Goal: Information Seeking & Learning: Learn about a topic

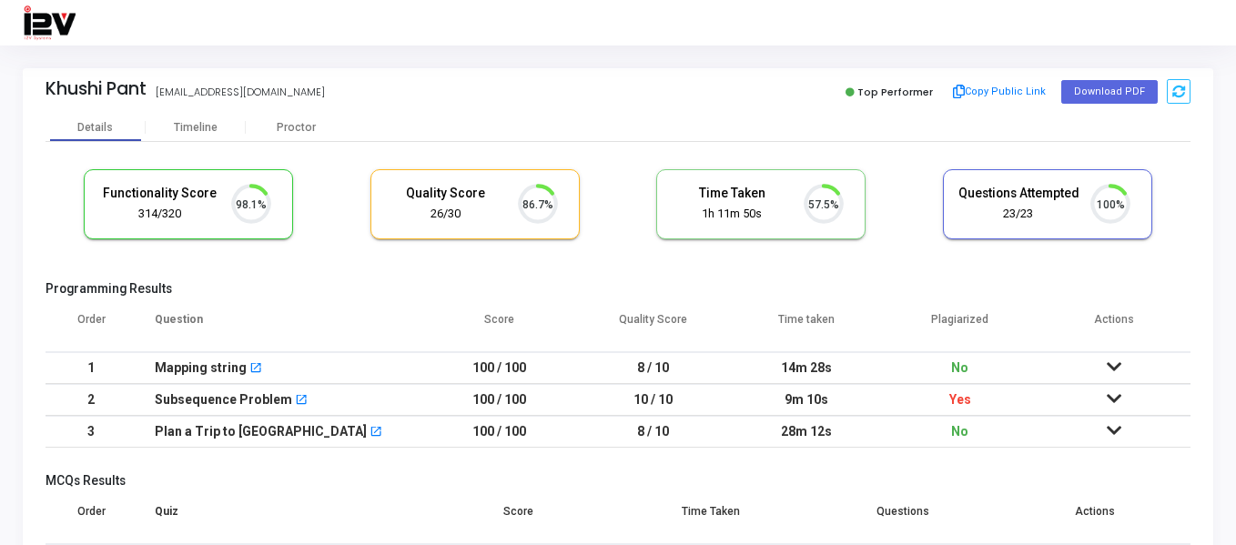
scroll to position [38, 46]
click at [1103, 396] on td at bounding box center [1114, 400] width 154 height 32
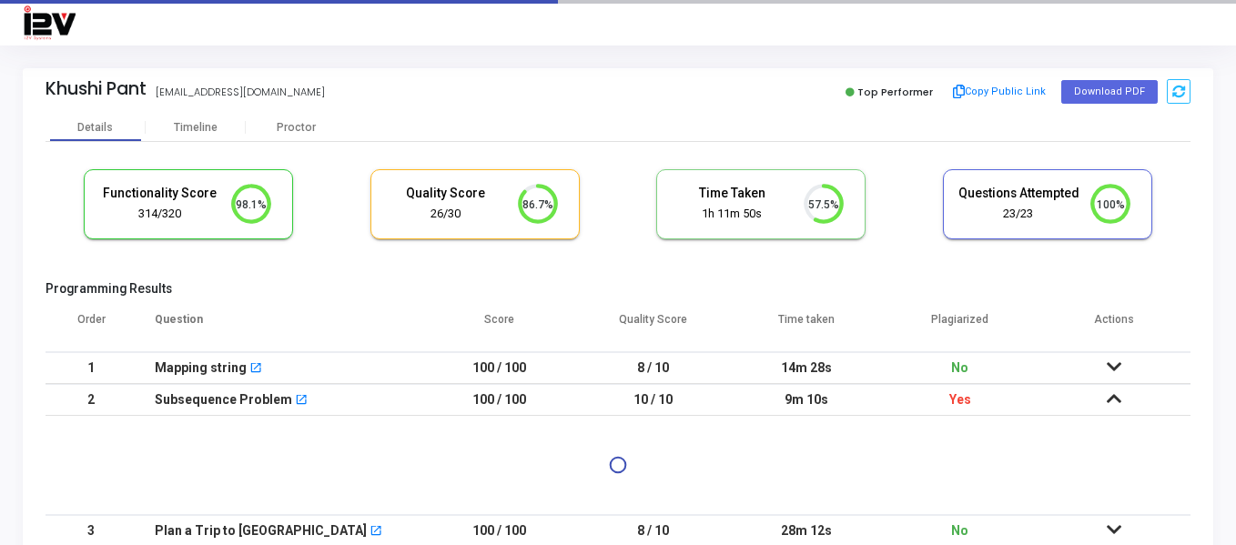
scroll to position [91, 0]
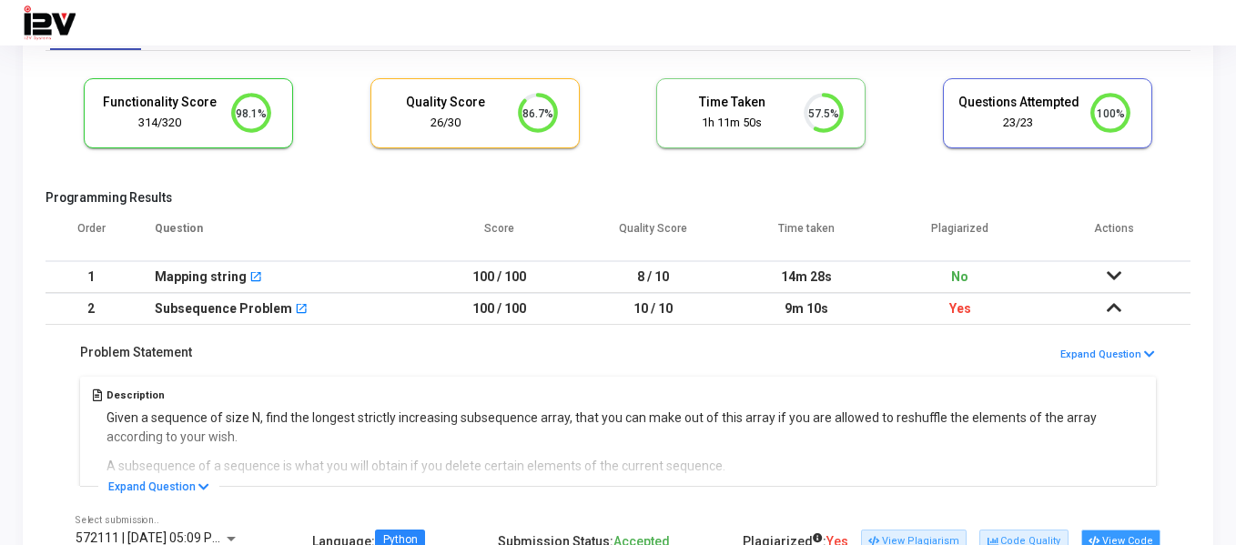
click at [1125, 534] on button "View Code" at bounding box center [1120, 542] width 79 height 24
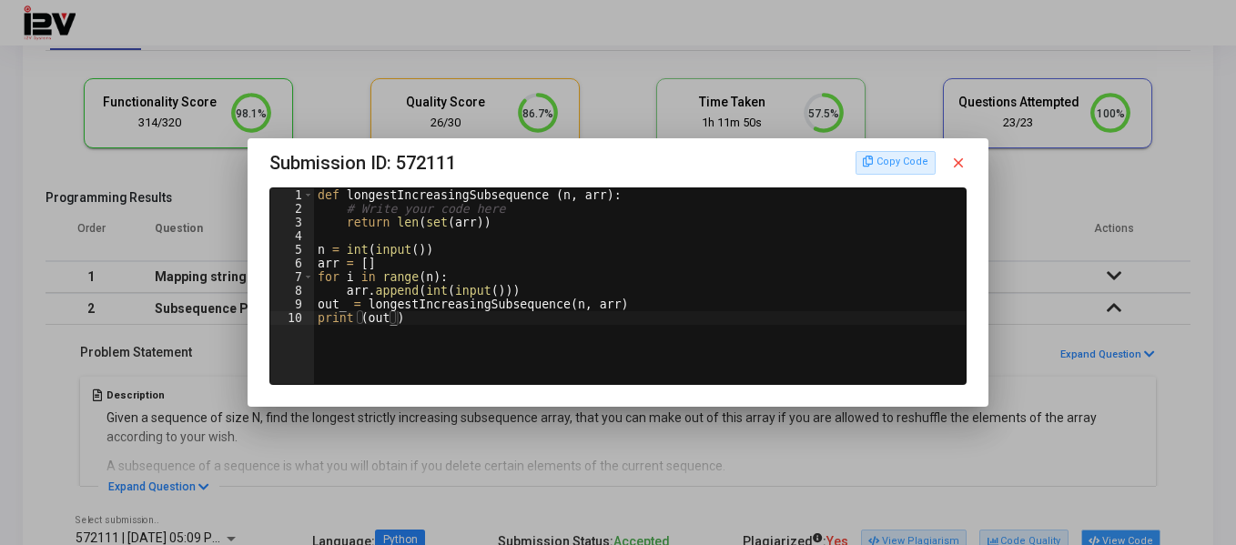
scroll to position [0, 0]
click at [386, 327] on div "def longestIncreasingSubsequence ( n , arr ) : # Write your code here return le…" at bounding box center [642, 300] width 657 height 224
click at [447, 224] on div "def longestIncreasingSubsequence ( n , arr ) : # Write your code here return le…" at bounding box center [642, 300] width 657 height 224
click at [329, 269] on div "def longestIncreasingSubsequence ( n , arr ) : # Write your code here return le…" at bounding box center [642, 300] width 657 height 224
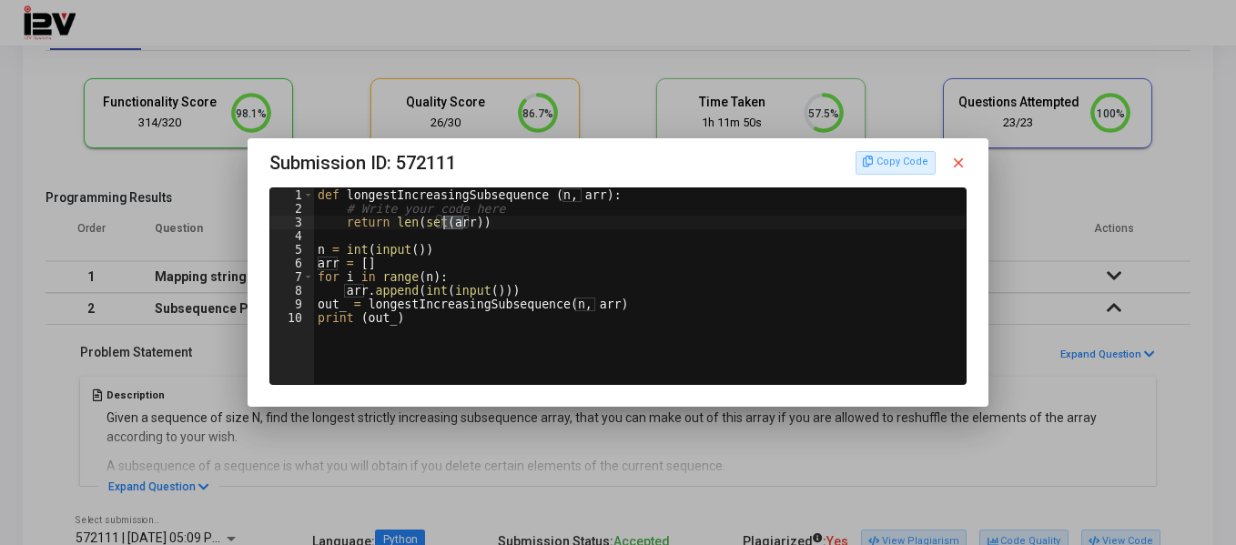
type textarea "arr = []"
click at [329, 268] on div "def longestIncreasingSubsequence ( n , arr ) : # Write your code here return le…" at bounding box center [642, 300] width 657 height 224
click at [958, 164] on mat-icon "close" at bounding box center [958, 163] width 16 height 16
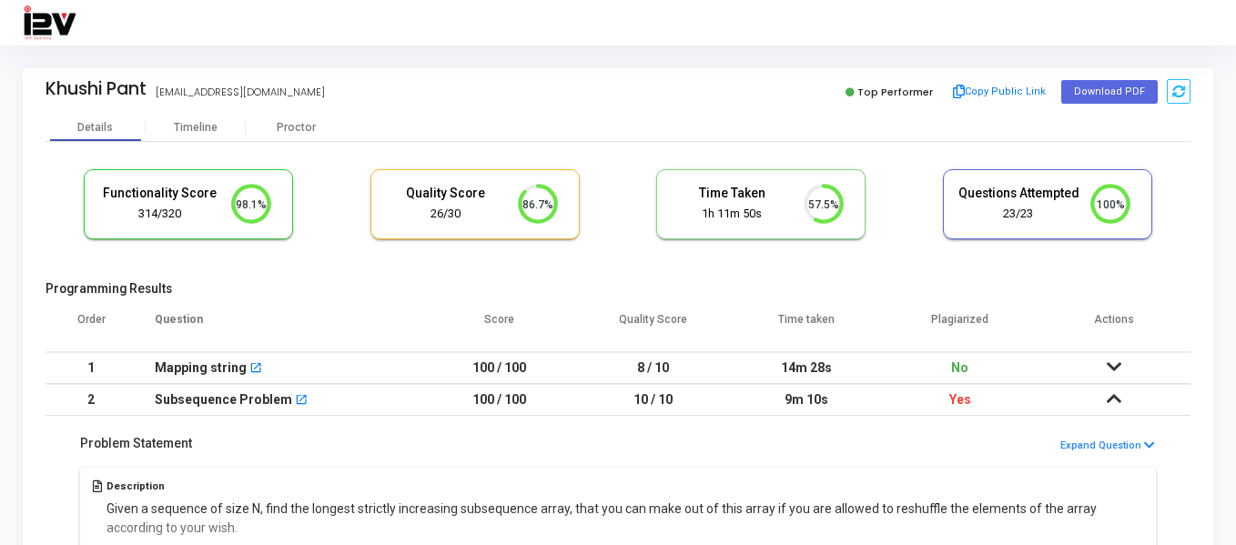
scroll to position [99, 0]
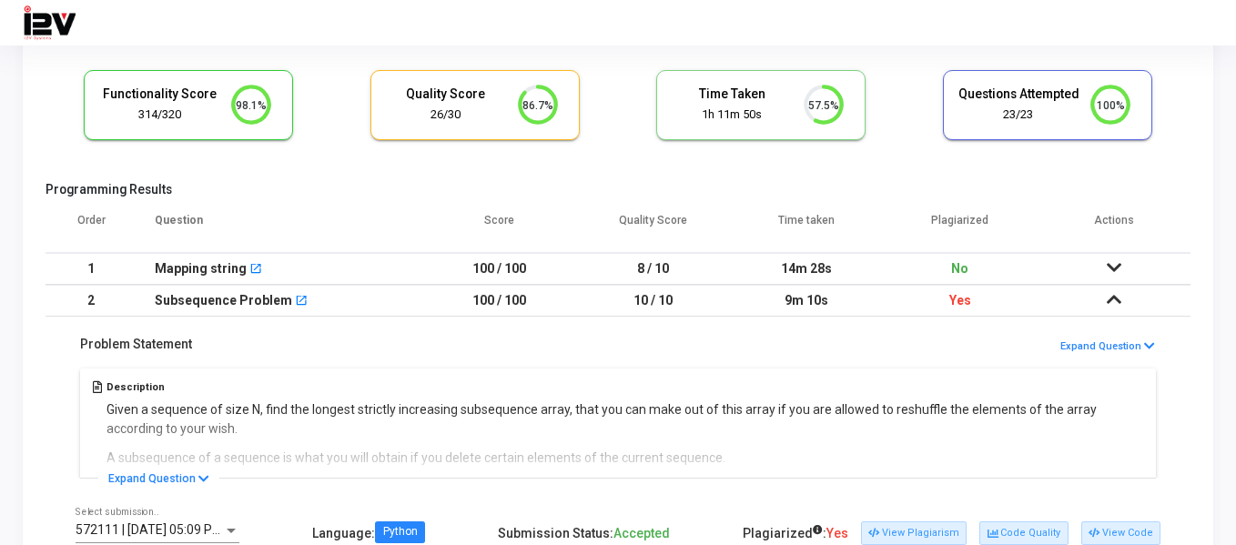
click at [1107, 266] on icon at bounding box center [1114, 267] width 15 height 13
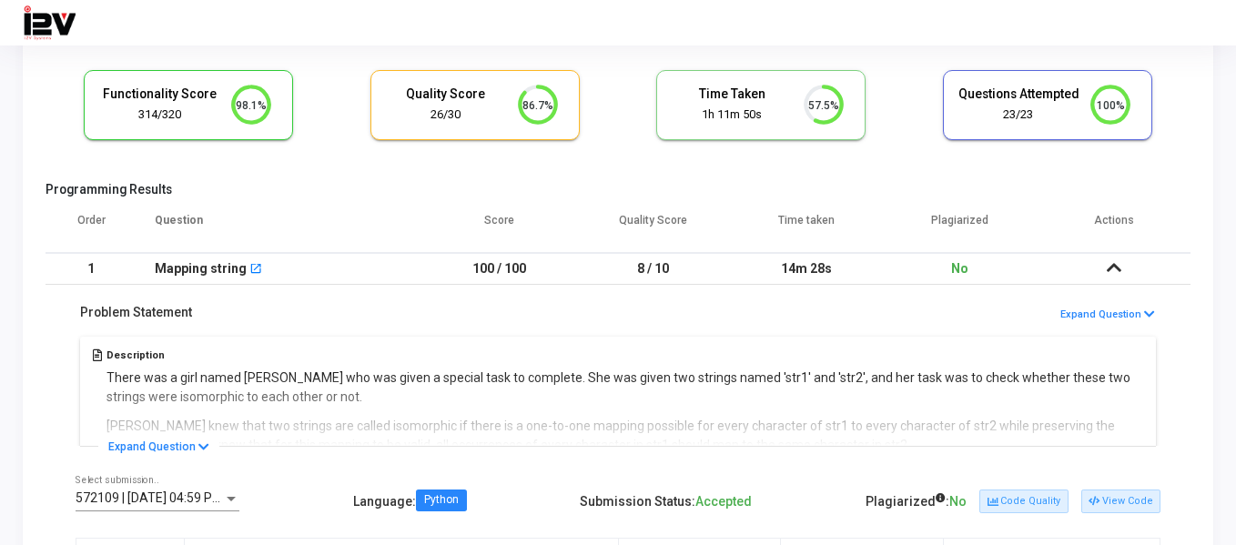
scroll to position [190, 0]
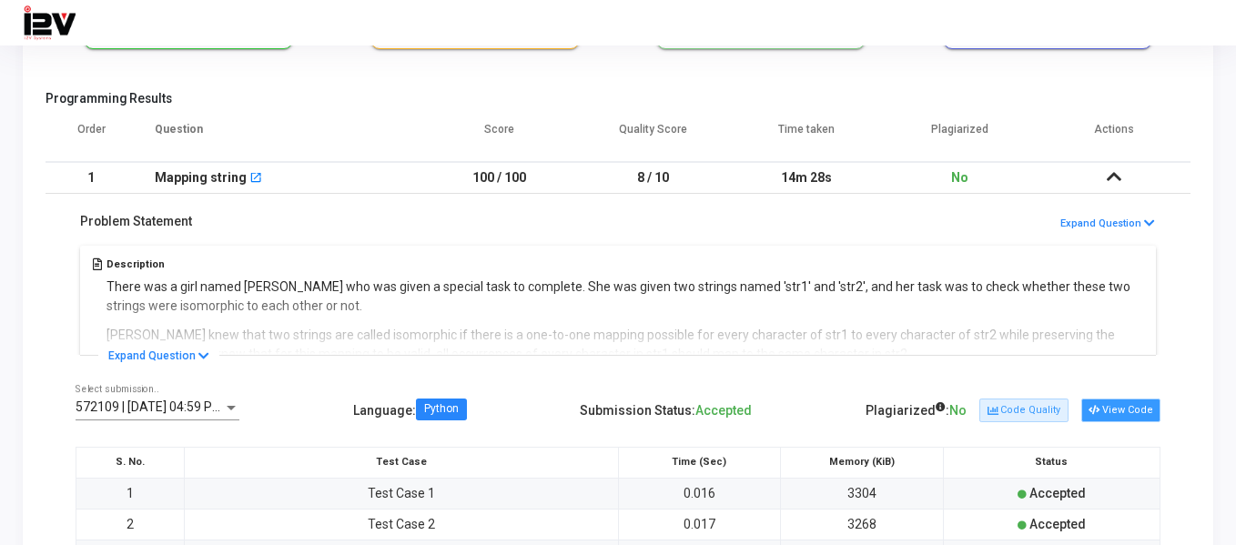
click at [1136, 404] on button "View Code" at bounding box center [1120, 411] width 79 height 24
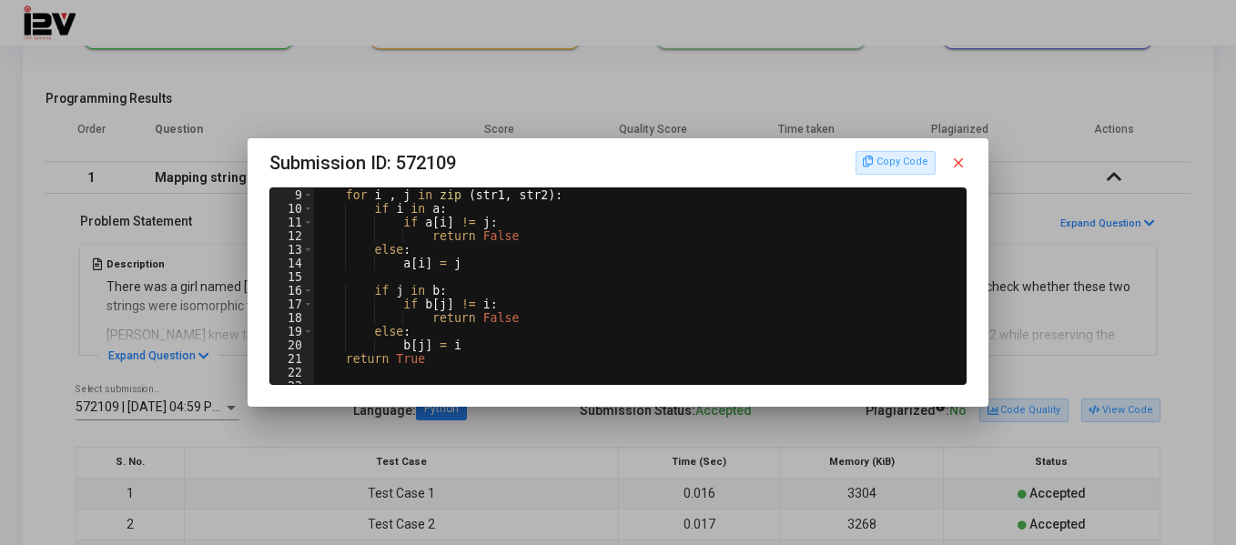
scroll to position [55, 0]
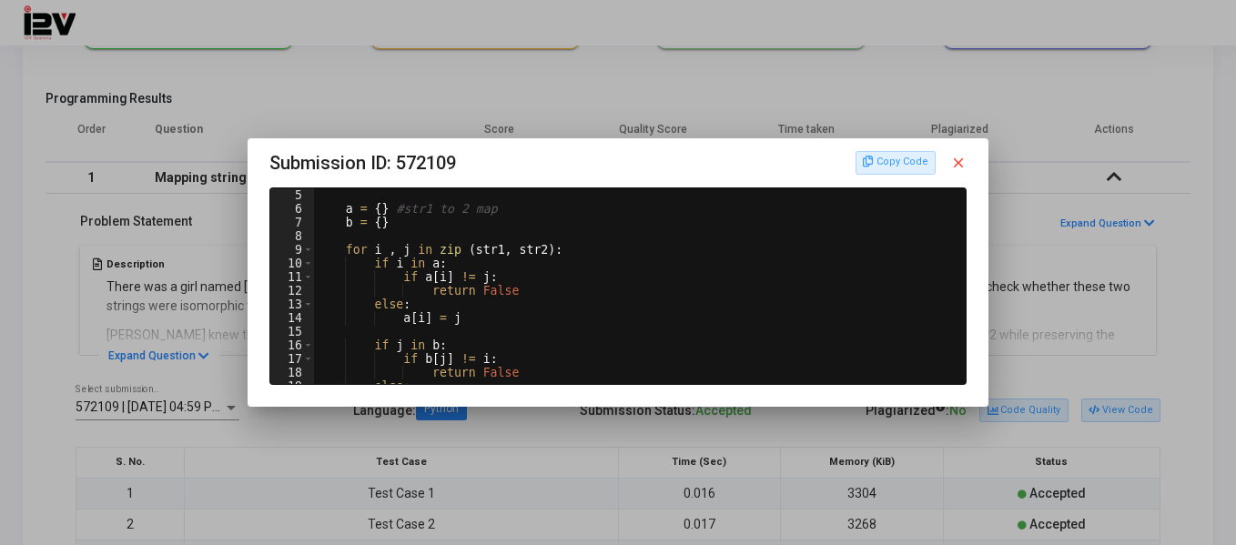
click at [381, 269] on div "a = { } #str1 to 2 map b = { } for i , j in zip ( str1 , str2 ) : if i in a : i…" at bounding box center [638, 300] width 650 height 224
drag, startPoint x: 392, startPoint y: 319, endPoint x: 454, endPoint y: 321, distance: 61.9
click at [454, 321] on div "a = { } #str1 to 2 map b = { } for i , j in zip ( str1 , str2 ) : if i in a : i…" at bounding box center [638, 300] width 650 height 224
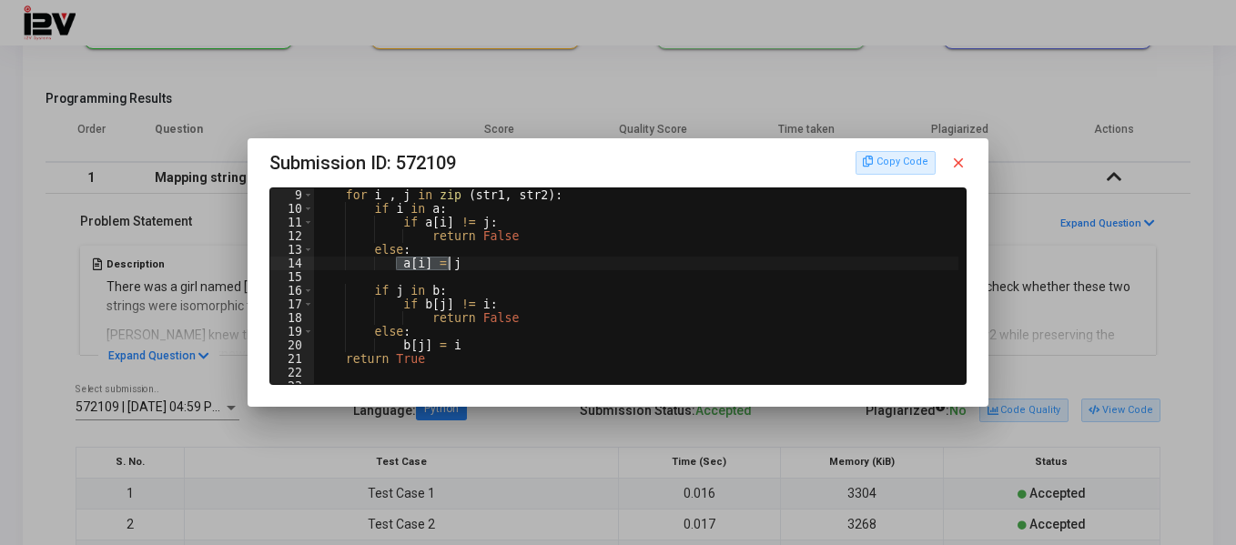
scroll to position [109, 0]
drag, startPoint x: 367, startPoint y: 287, endPoint x: 457, endPoint y: 287, distance: 90.1
click at [457, 287] on div "for i , j in zip ( str1 , str2 ) : if i in a : if a [ i ] != j : return False e…" at bounding box center [638, 300] width 650 height 224
type textarea "if j in b:"
click at [970, 157] on mat-dialog-container "Submission ID: 572109 Copy Code close if j in b: 9 10 11 12 13 14 15 16 17 18 1…" at bounding box center [619, 272] width 742 height 269
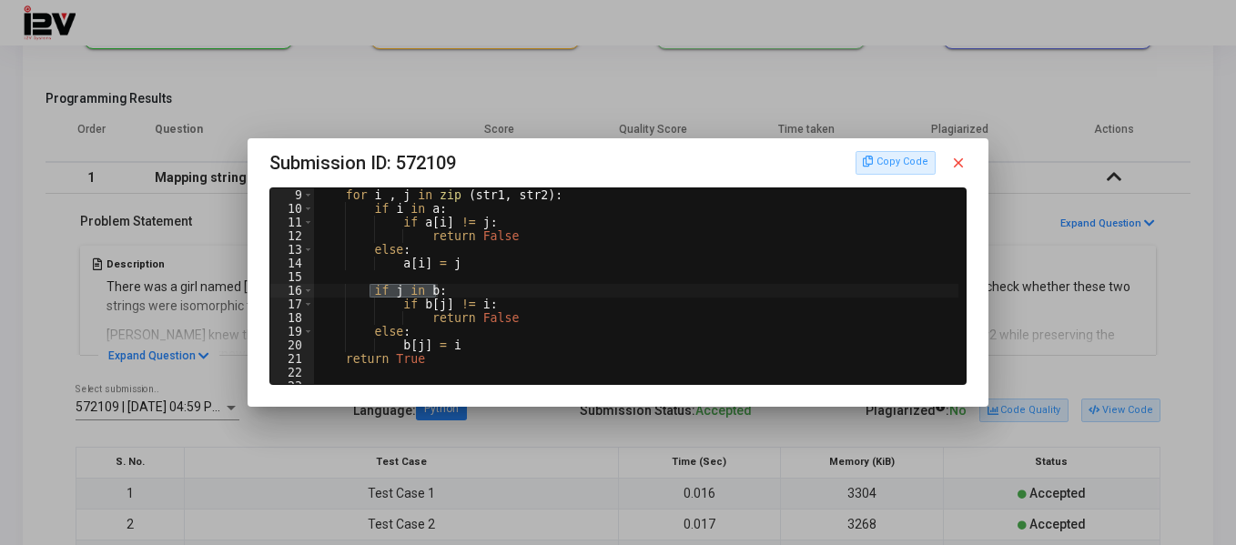
click at [961, 160] on mat-icon "close" at bounding box center [958, 163] width 16 height 16
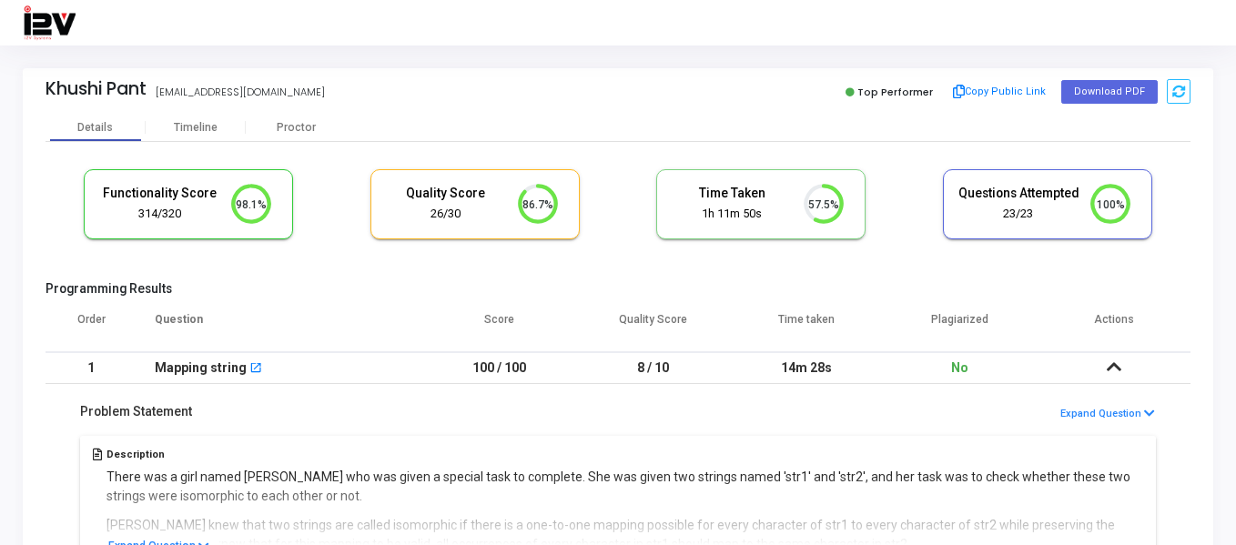
scroll to position [190, 0]
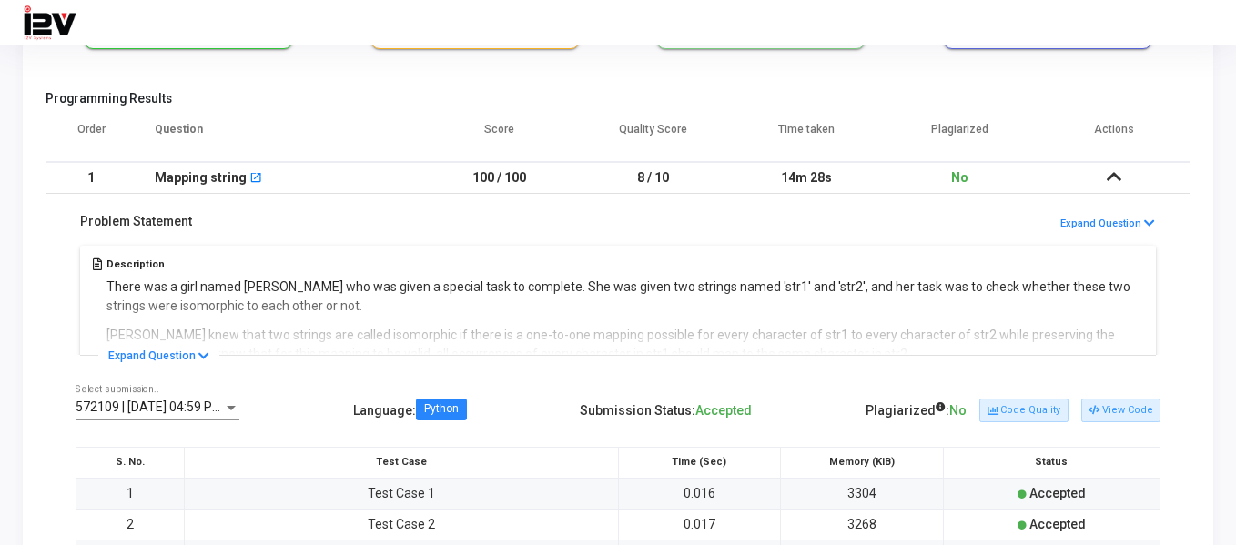
click at [116, 175] on td "1" at bounding box center [91, 178] width 91 height 32
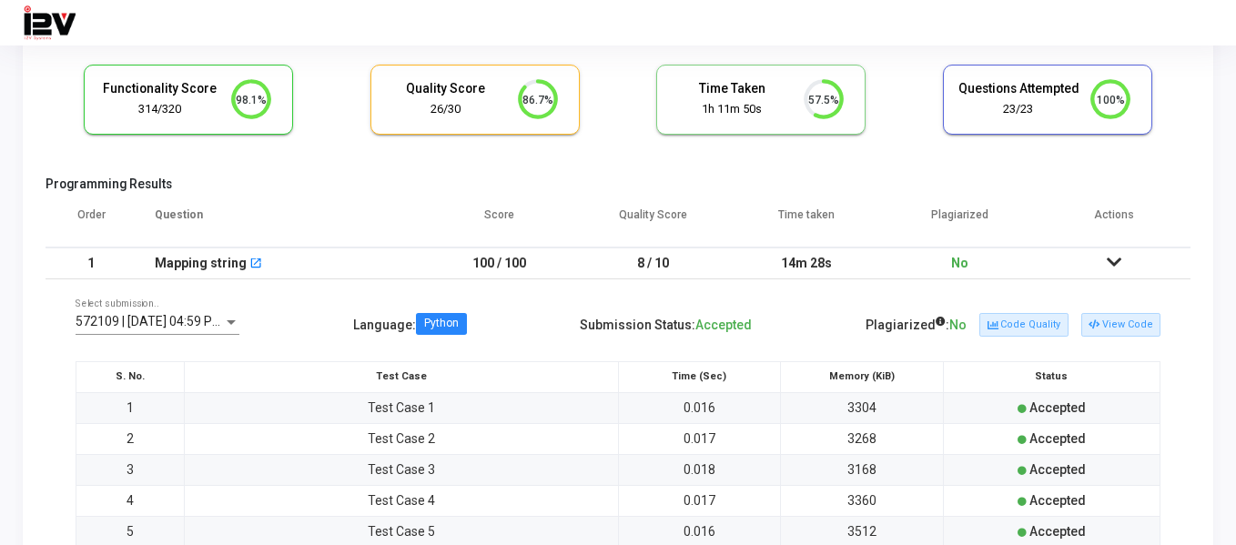
scroll to position [82, 0]
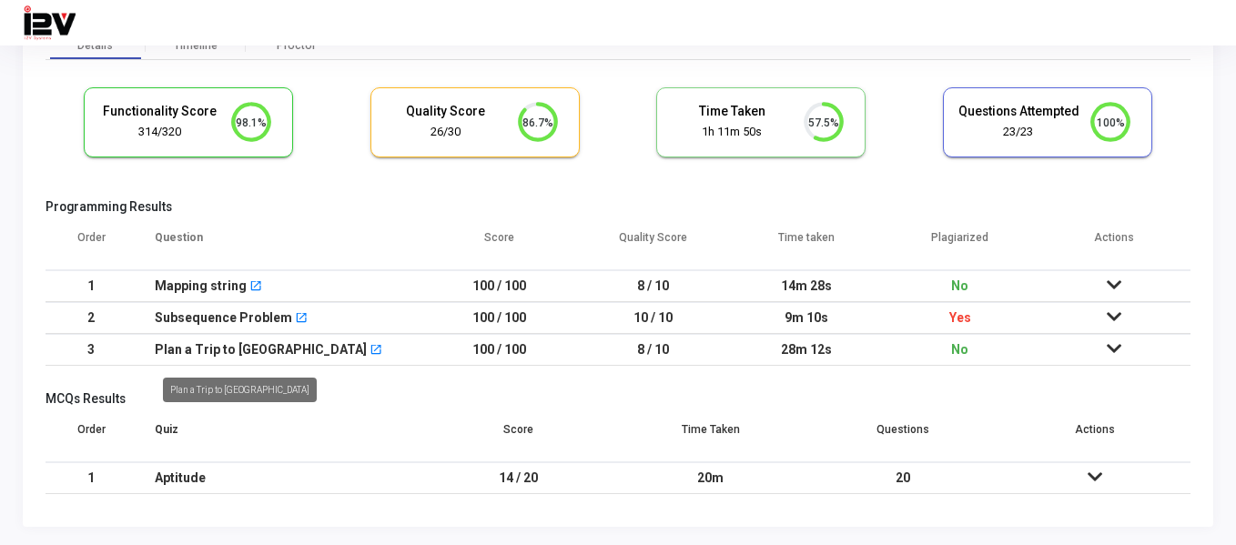
click at [195, 352] on div "Plan a Trip to [GEOGRAPHIC_DATA]" at bounding box center [261, 350] width 212 height 30
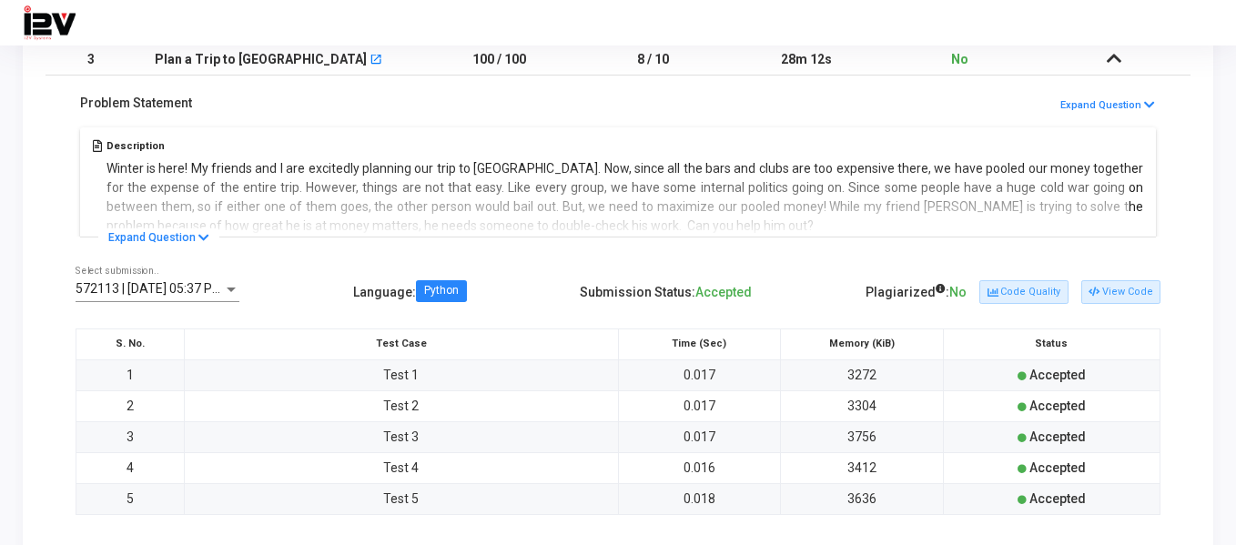
scroll to position [281, 0]
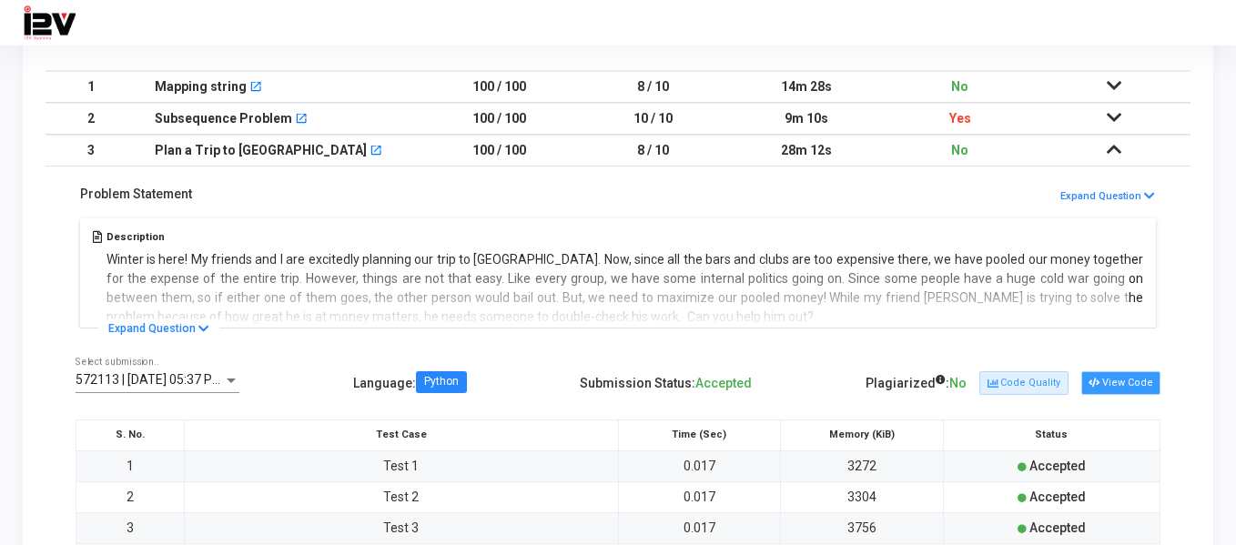
click at [1147, 376] on button "View Code" at bounding box center [1120, 383] width 79 height 24
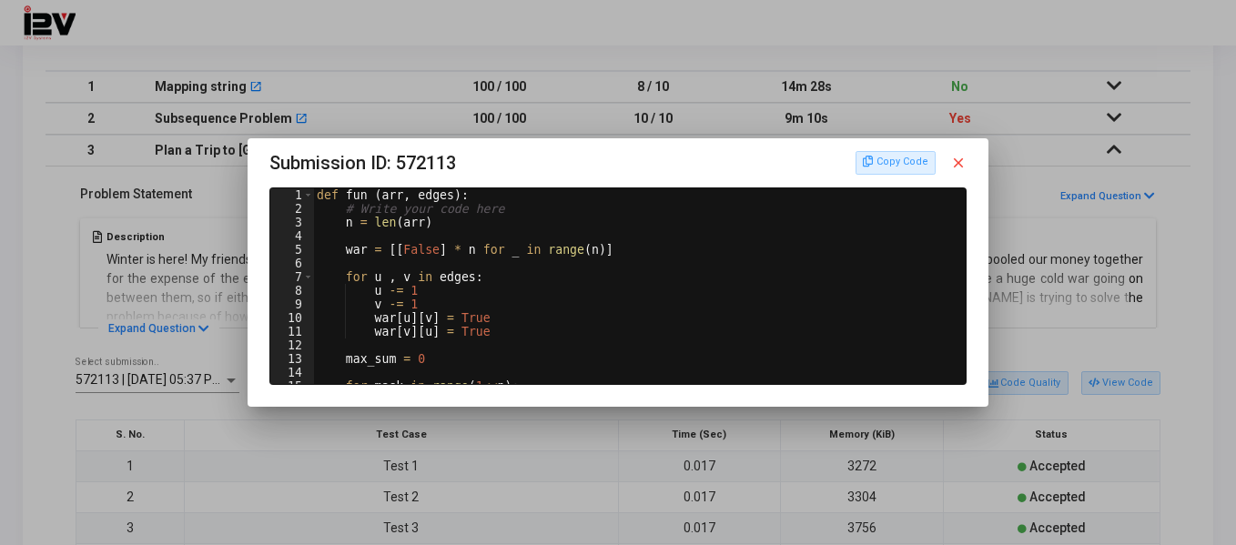
scroll to position [0, 0]
click at [532, 303] on div "def fun ( arr , edges ) : # Write your code here n = len ( arr ) war = [[ False…" at bounding box center [638, 300] width 650 height 224
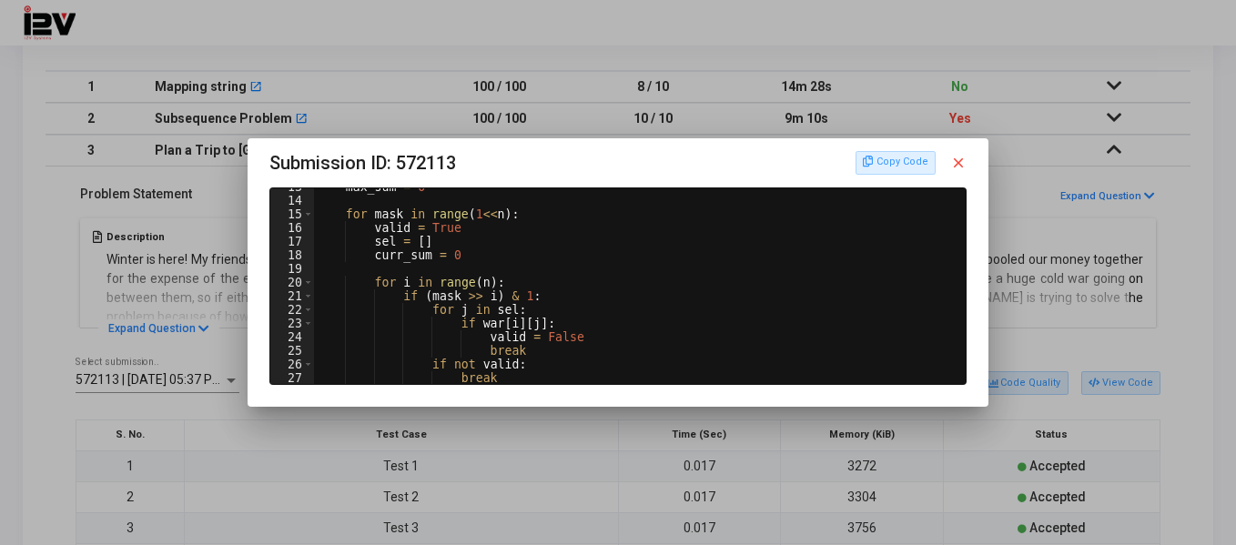
scroll to position [172, 0]
click at [376, 253] on div "max_sum = 0 for mask in range ( 1 << n ) : valid = True sel = [ ] curr_sum = 0 …" at bounding box center [638, 292] width 650 height 224
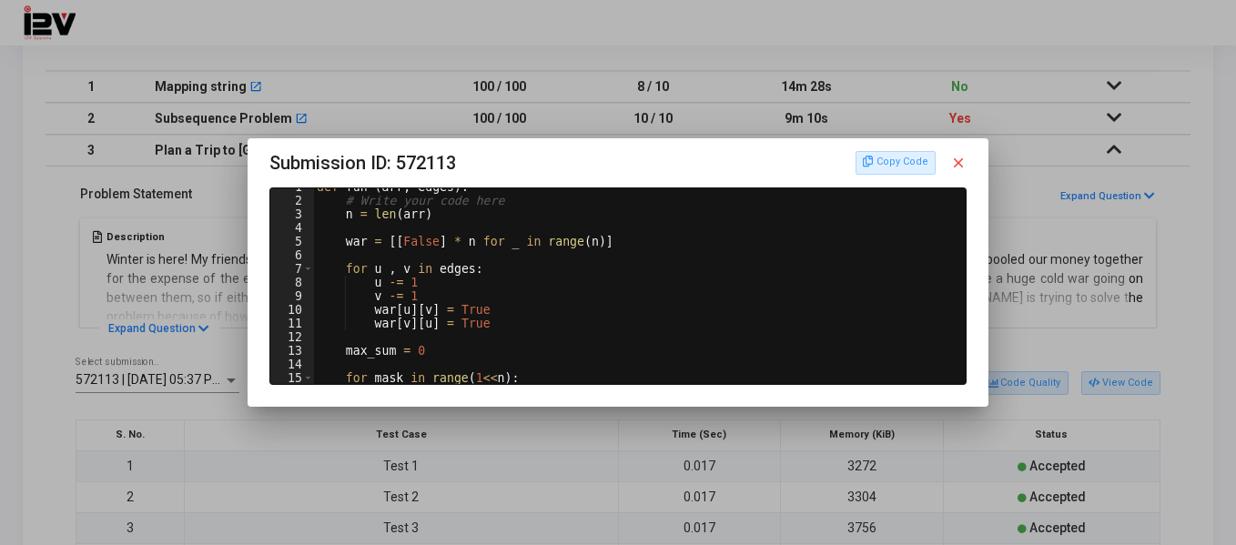
scroll to position [8, 0]
click at [373, 278] on div "def fun ( arr , edges ) : # Write your code here n = len ( arr ) war = [[ False…" at bounding box center [638, 292] width 650 height 224
type textarea "u -= 1"
click at [962, 168] on mat-icon "close" at bounding box center [958, 163] width 16 height 16
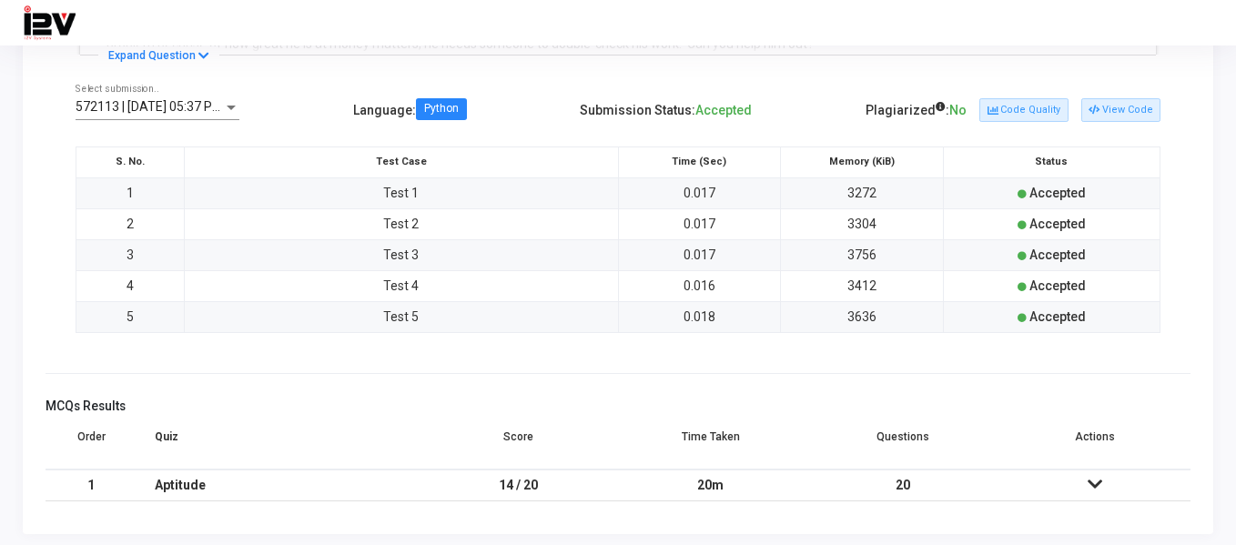
scroll to position [562, 0]
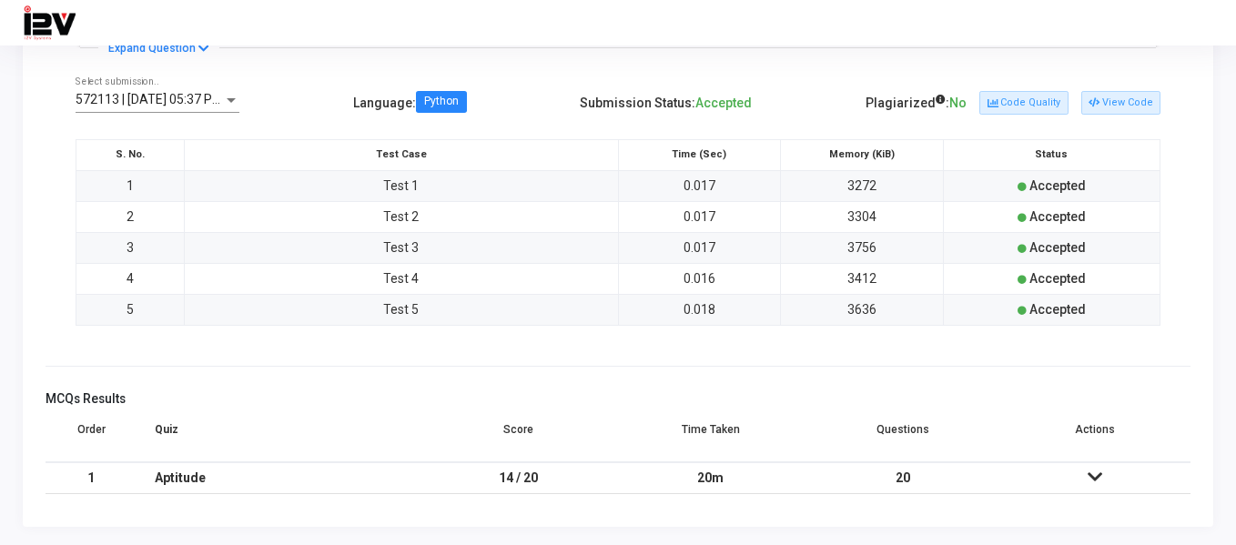
click at [1091, 475] on icon at bounding box center [1095, 477] width 15 height 13
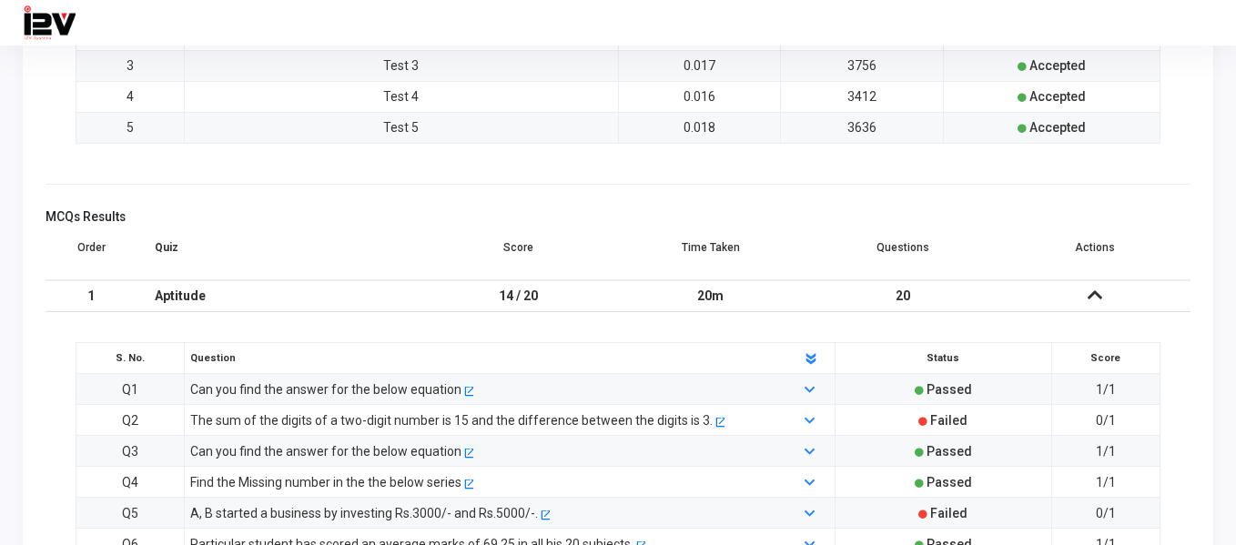
scroll to position [835, 0]
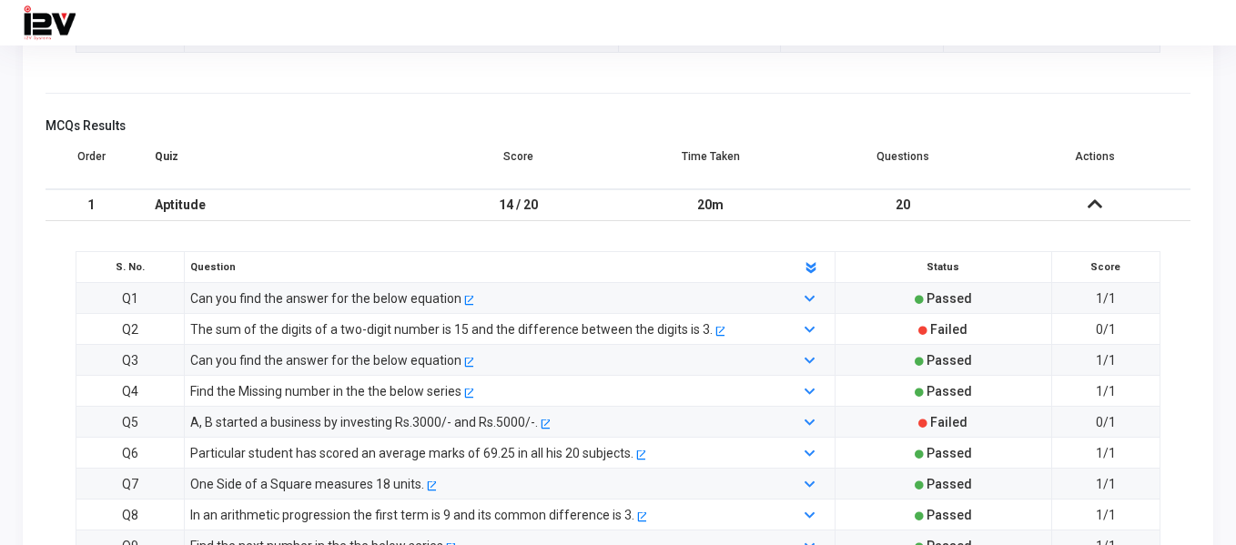
click at [385, 322] on div "The sum of the digits of a two-digit number is 15 and the difference between th…" at bounding box center [451, 329] width 522 height 20
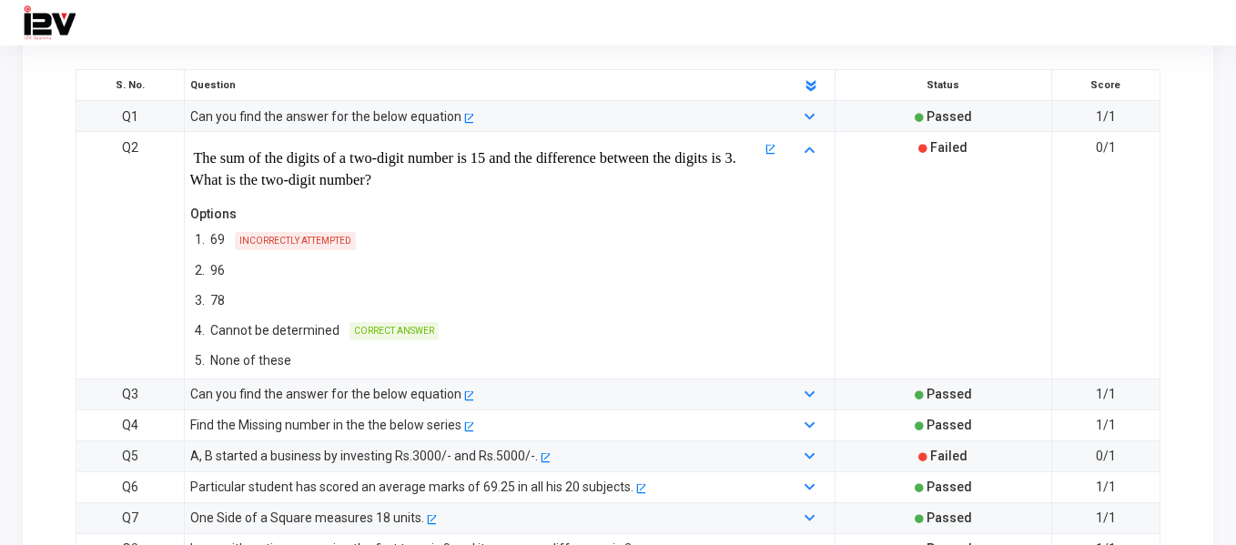
scroll to position [1108, 0]
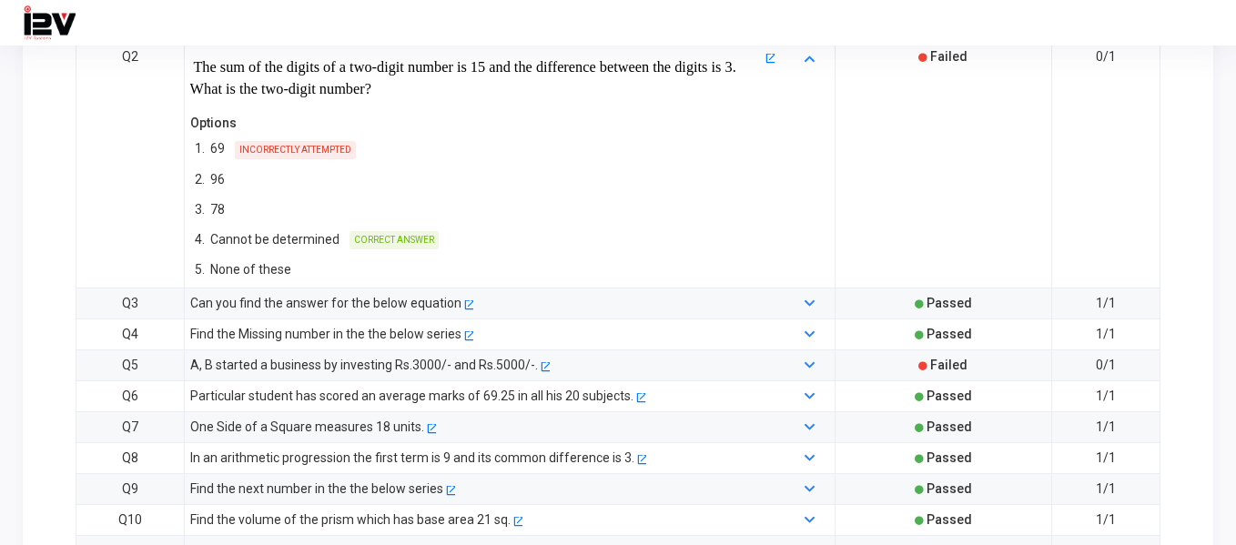
click at [463, 363] on div "A, B started a business by investing Rs.3000/- and Rs.5000/-." at bounding box center [364, 365] width 348 height 20
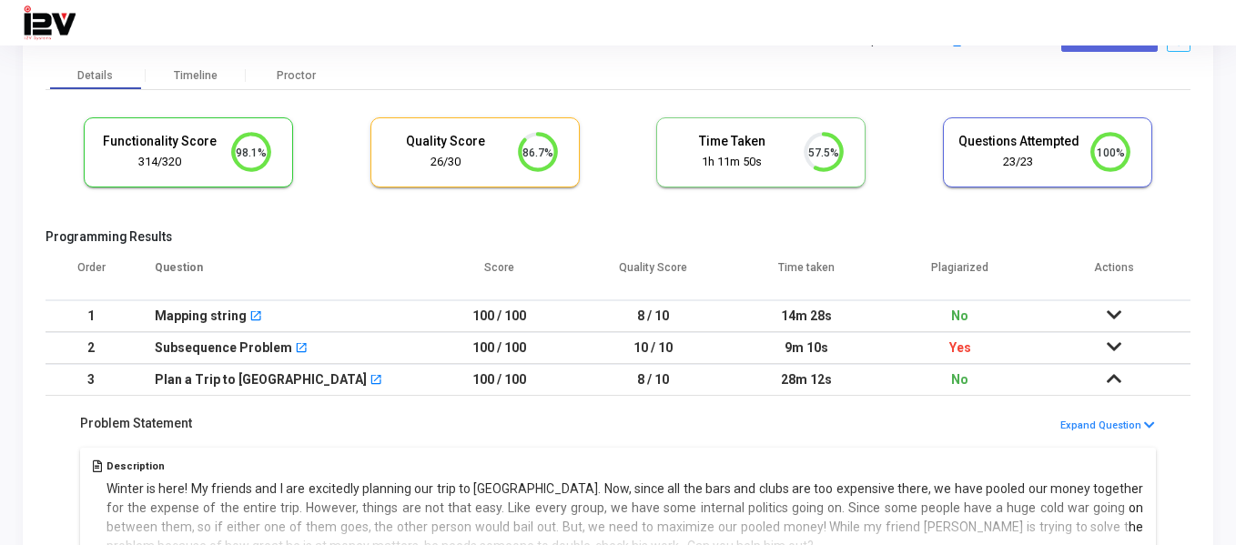
scroll to position [0, 0]
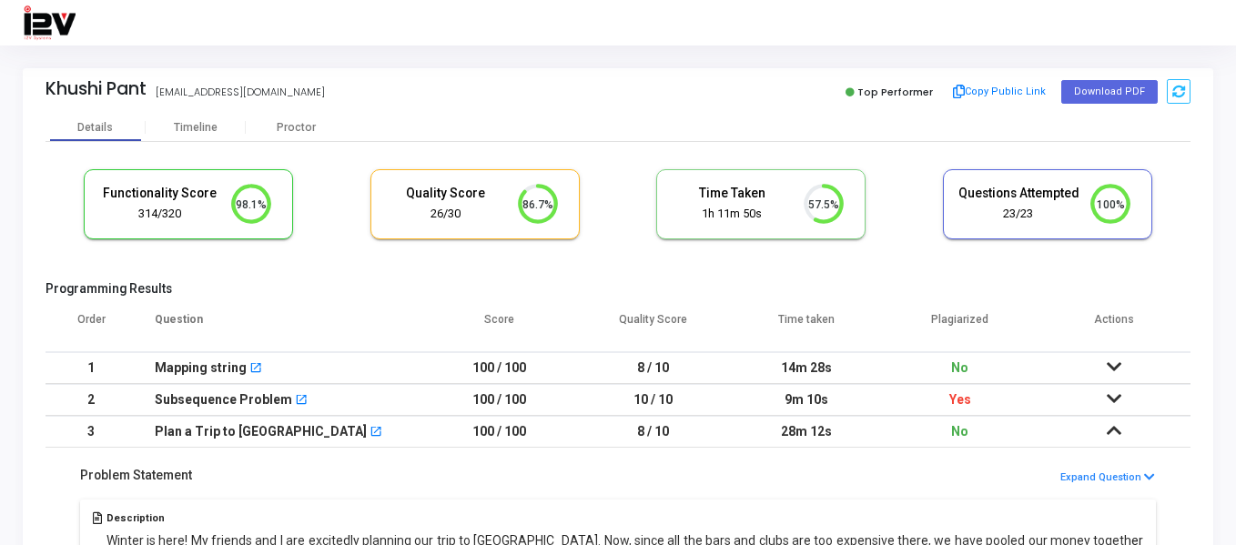
drag, startPoint x: 841, startPoint y: 96, endPoint x: 896, endPoint y: 86, distance: 55.7
click at [930, 86] on div "Top Performer Copy Public Link Download PDF" at bounding box center [908, 91] width 563 height 27
